Goal: Information Seeking & Learning: Learn about a topic

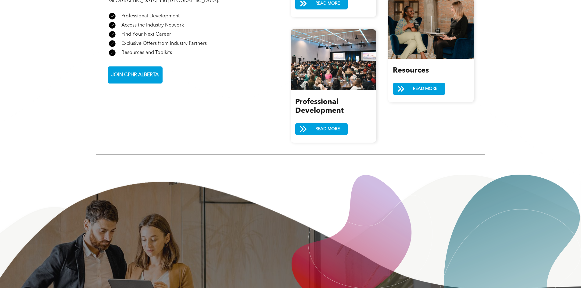
scroll to position [792, 0]
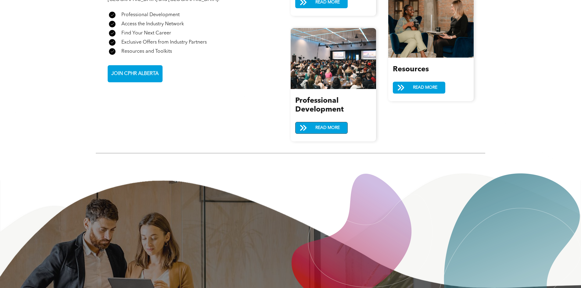
click at [325, 122] on span "READ MORE" at bounding box center [327, 127] width 29 height 11
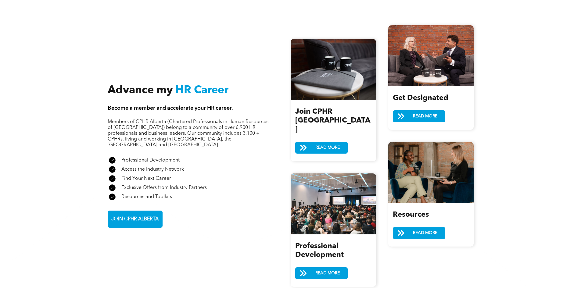
scroll to position [640, 0]
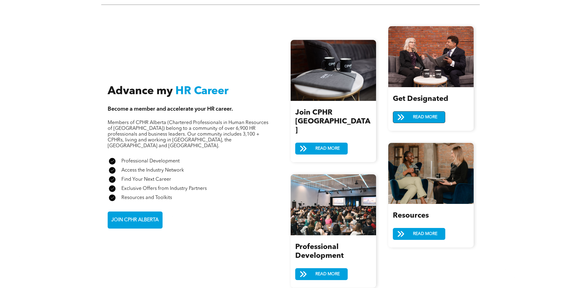
click at [410, 113] on span "READ MORE" at bounding box center [424, 117] width 29 height 11
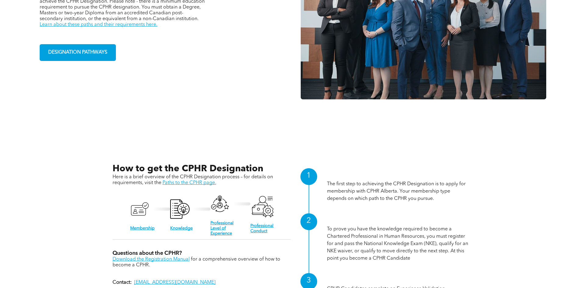
scroll to position [609, 0]
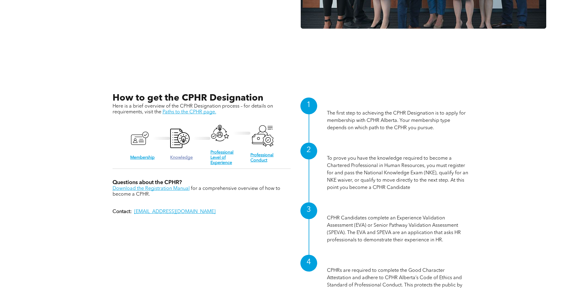
click at [190, 157] on link "Knowledge" at bounding box center [181, 157] width 23 height 4
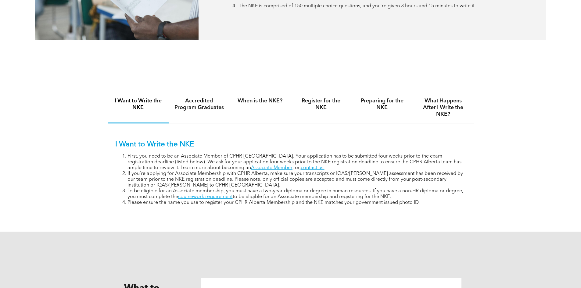
scroll to position [366, 0]
